Goal: Task Accomplishment & Management: Manage account settings

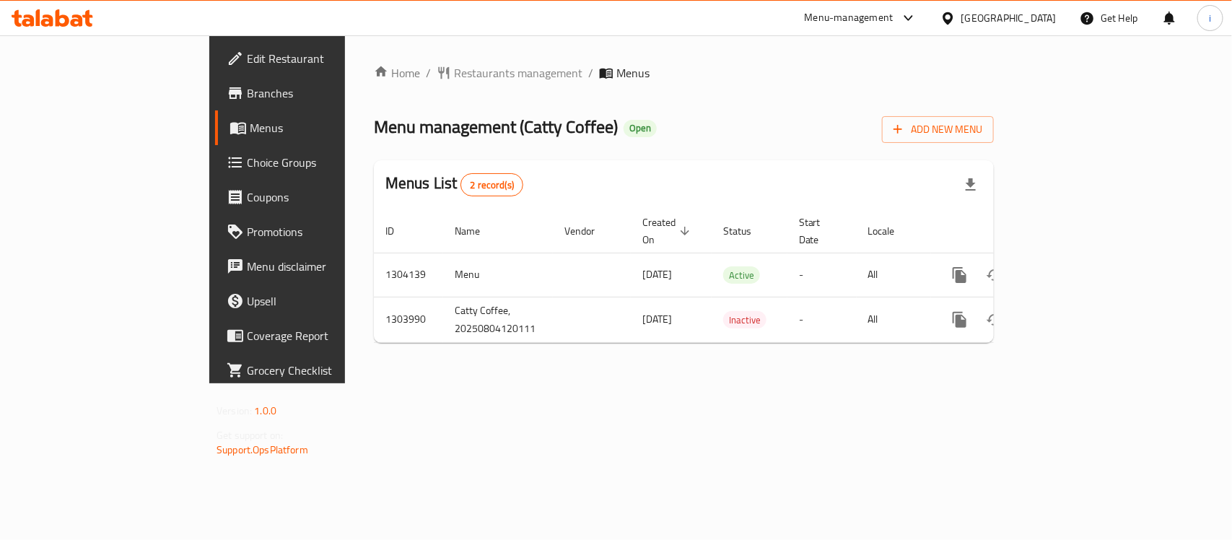
click at [393, 84] on div "Home / Restaurants management / Menus Menu management ( Catty Coffee ) Open Add…" at bounding box center [684, 209] width 620 height 290
click at [454, 74] on span "Restaurants management" at bounding box center [518, 72] width 128 height 17
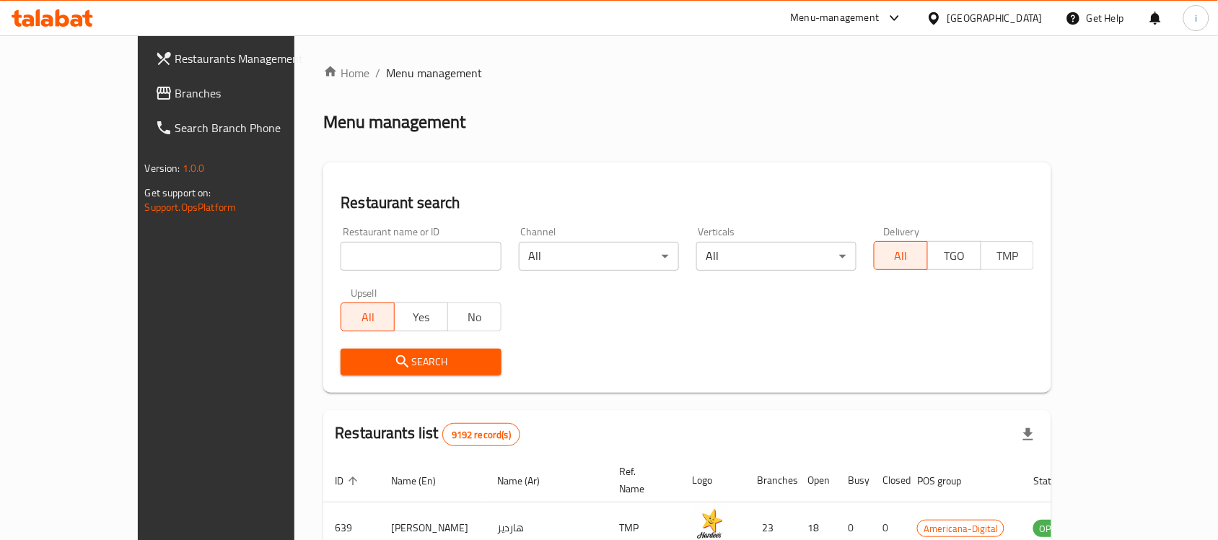
click at [348, 253] on input "search" at bounding box center [421, 256] width 160 height 29
paste input "703044"
type input "703044"
click button "Search" at bounding box center [421, 362] width 160 height 27
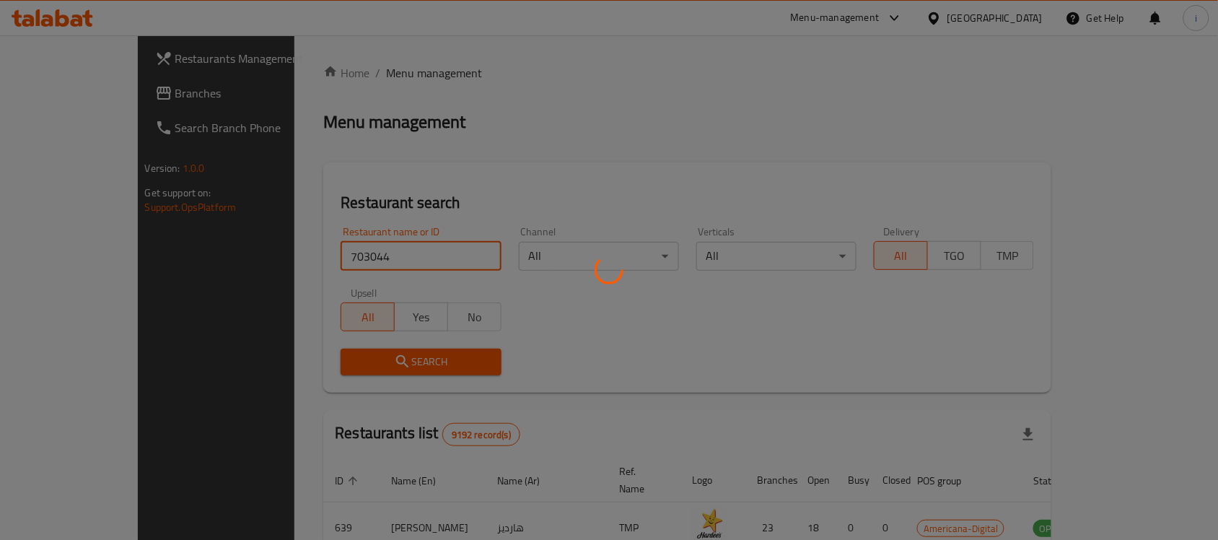
click button "Search" at bounding box center [421, 362] width 160 height 27
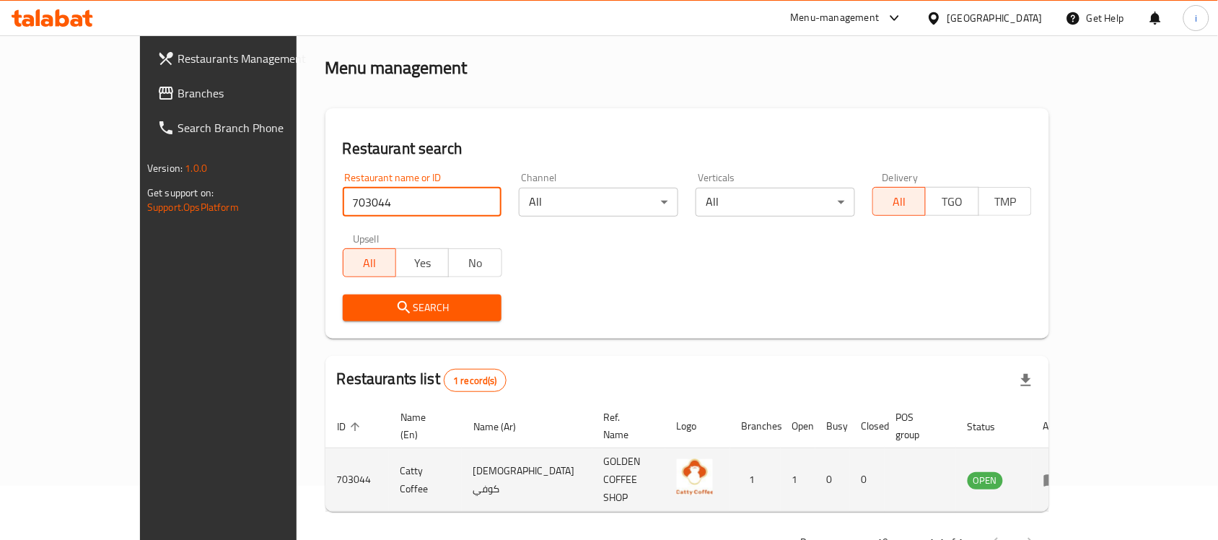
scroll to position [76, 0]
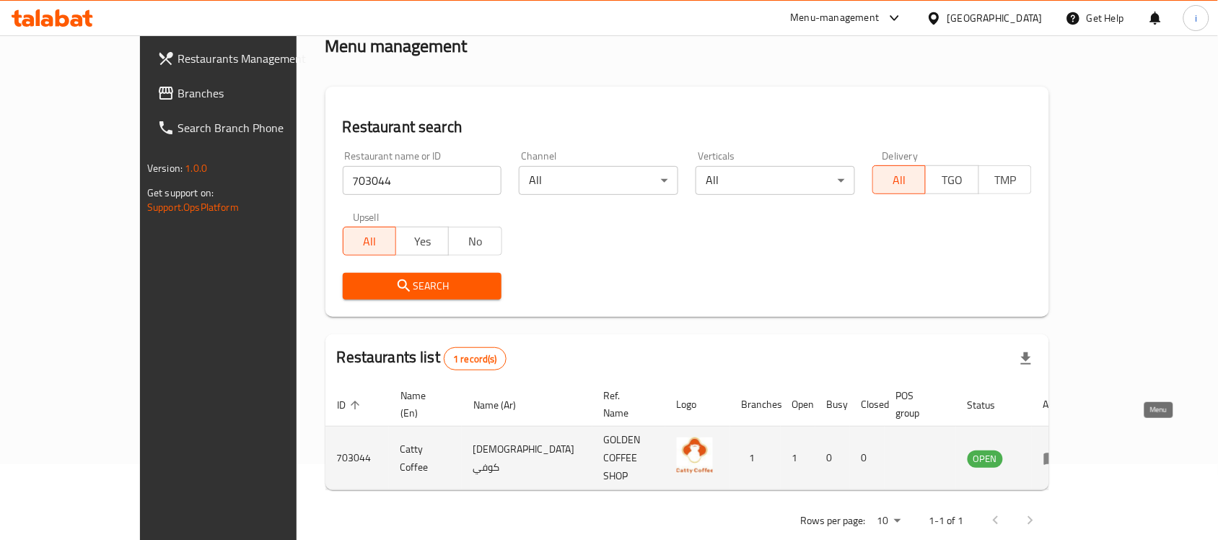
click at [1061, 450] on icon "enhanced table" at bounding box center [1052, 458] width 17 height 17
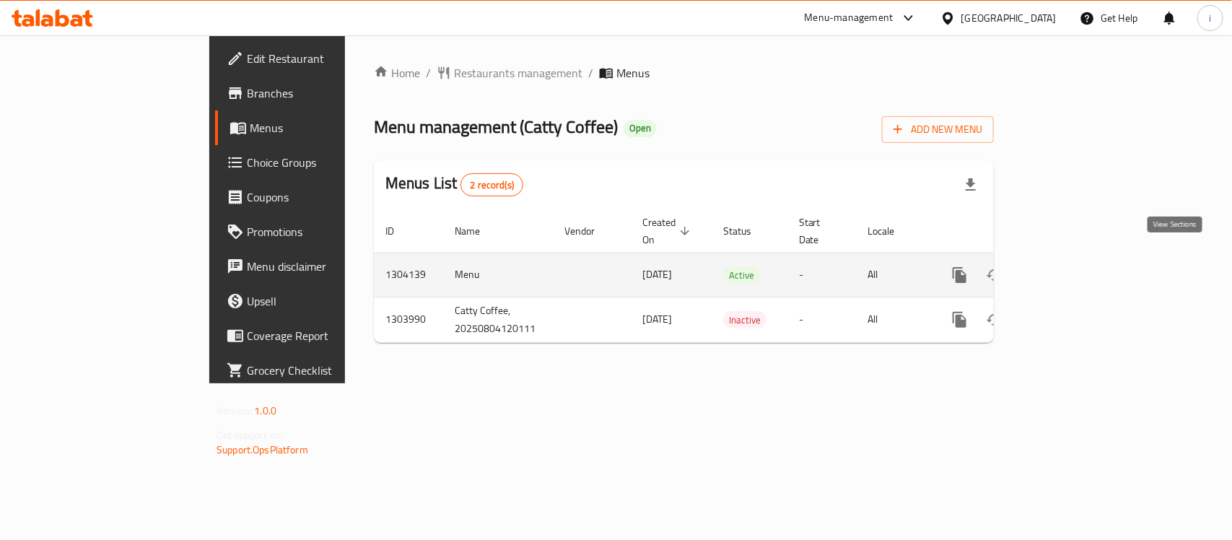
click at [1072, 266] on icon "enhanced table" at bounding box center [1063, 274] width 17 height 17
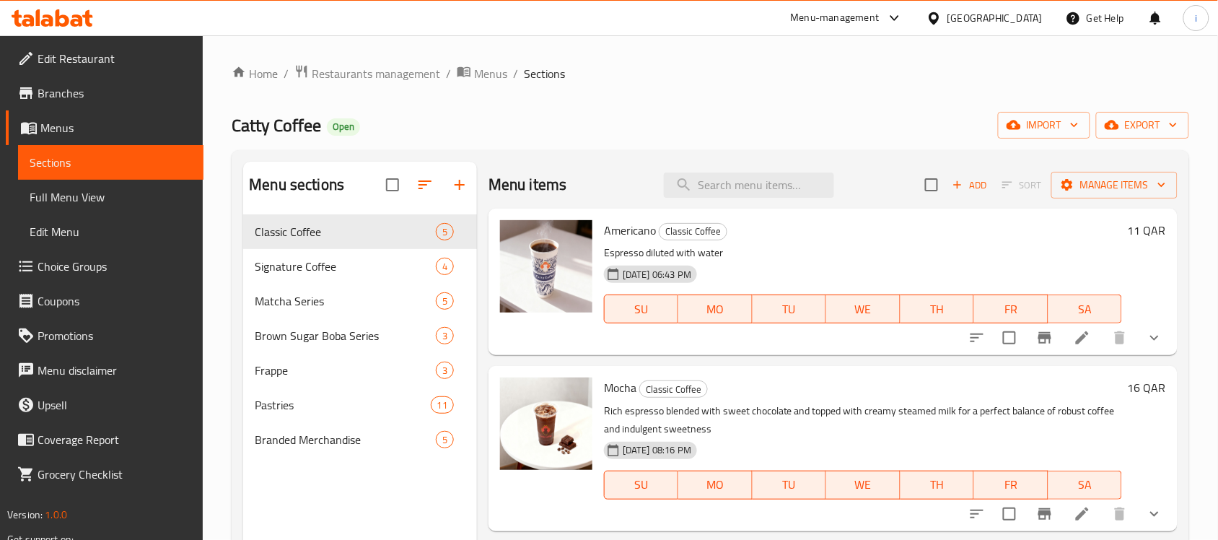
click at [76, 266] on span "Choice Groups" at bounding box center [115, 266] width 154 height 17
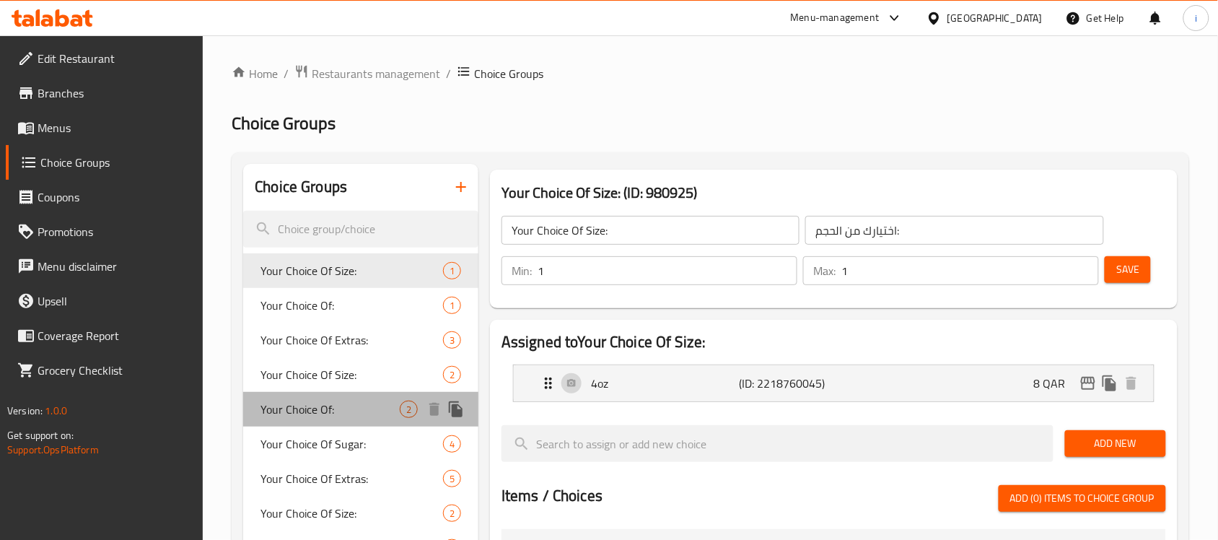
click at [297, 401] on span "Your Choice Of:" at bounding box center [330, 409] width 139 height 17
type input "Your Choice Of:"
type input "اختيارك من:"
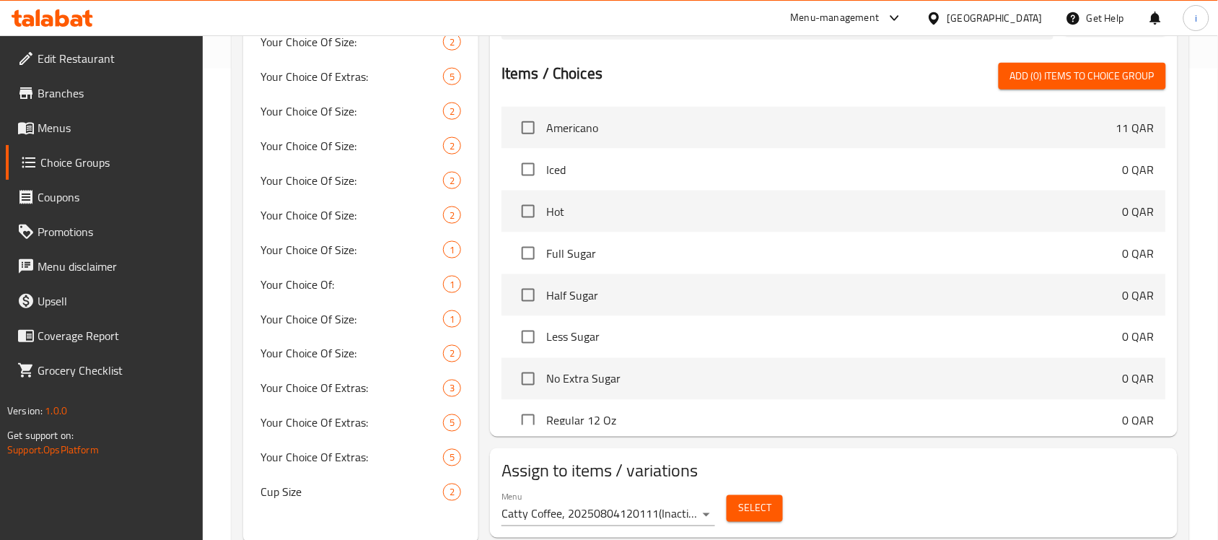
scroll to position [516, 0]
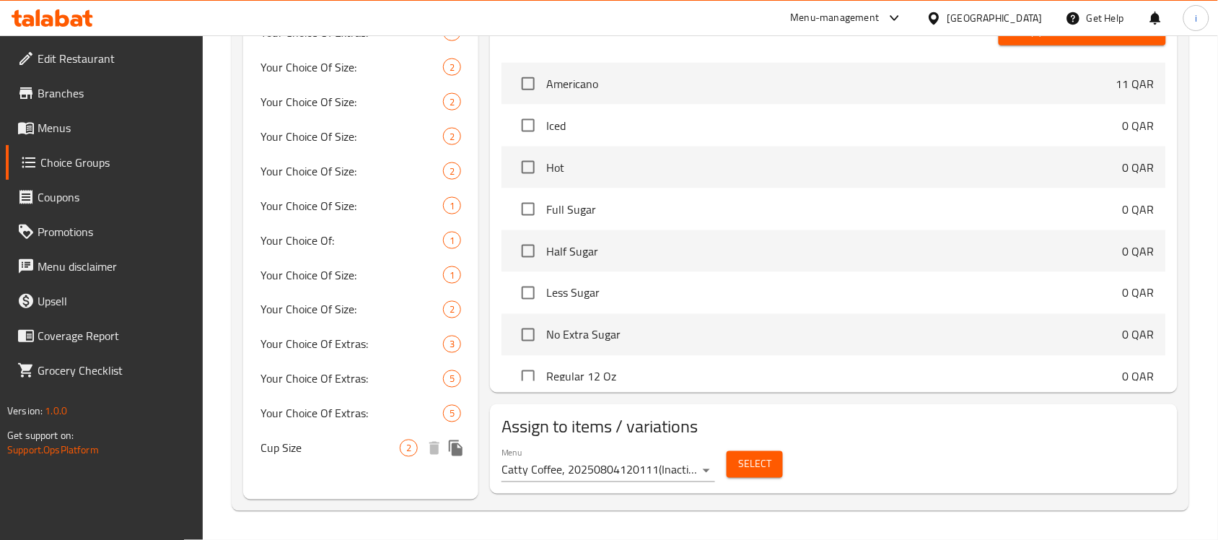
click at [323, 446] on span "Cup Size" at bounding box center [330, 448] width 139 height 17
type input "Cup Size"
type input "حجم كوب"
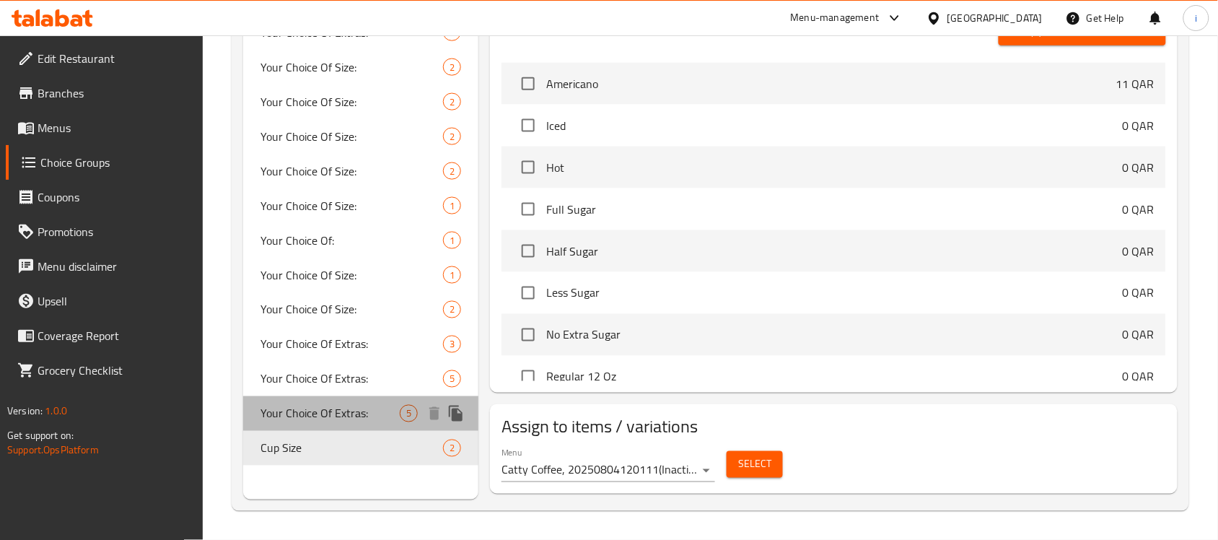
click at [344, 411] on span "Your Choice Of Extras:" at bounding box center [330, 413] width 139 height 17
type input "Your Choice Of Extras:"
type input "اختيارك من الإضافات:"
type input "0"
type input "5"
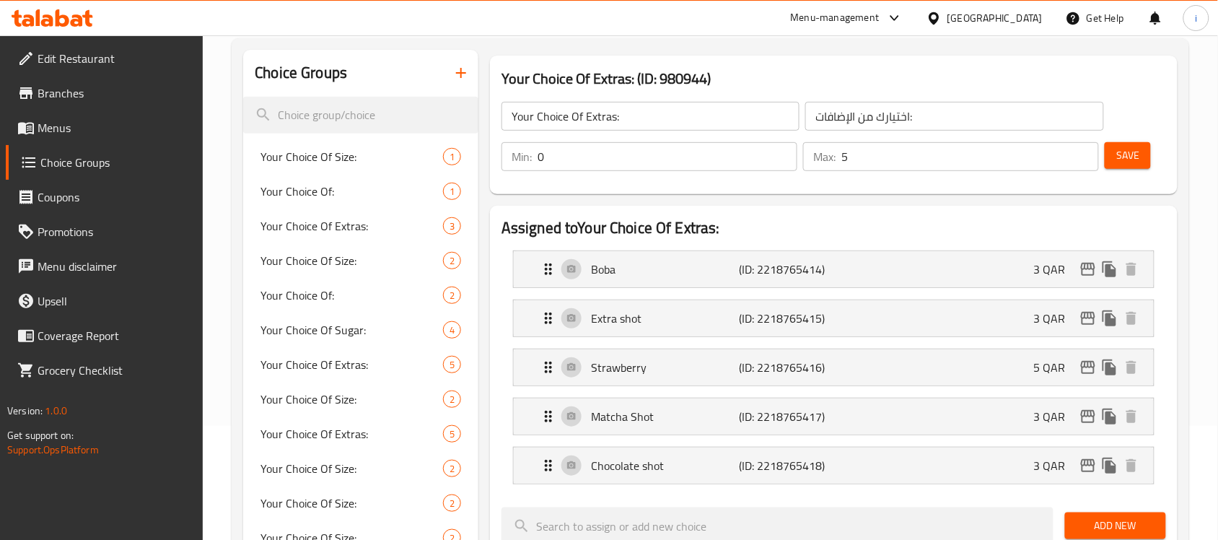
scroll to position [90, 0]
